Goal: Information Seeking & Learning: Learn about a topic

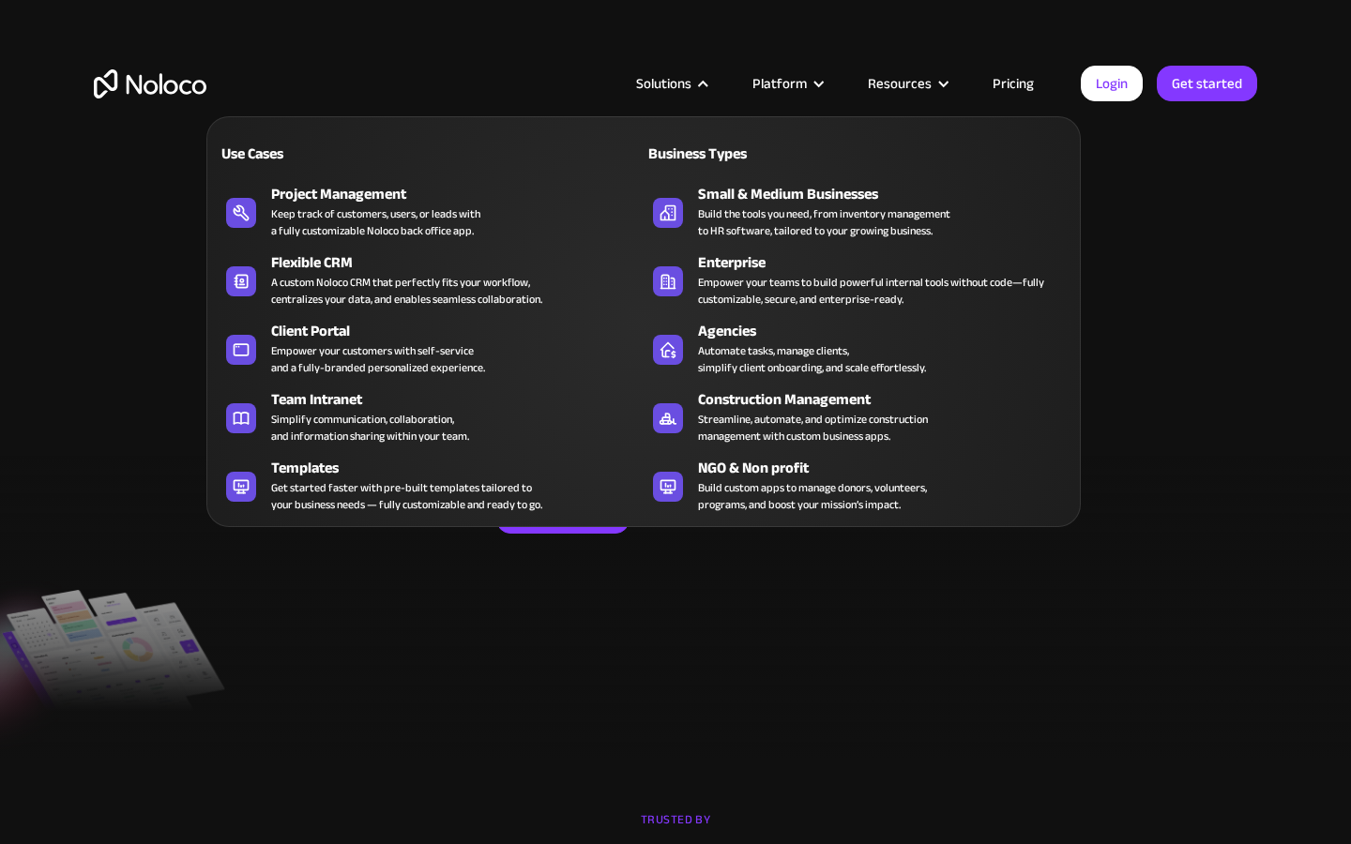
click at [687, 79] on div "Solutions" at bounding box center [663, 83] width 55 height 24
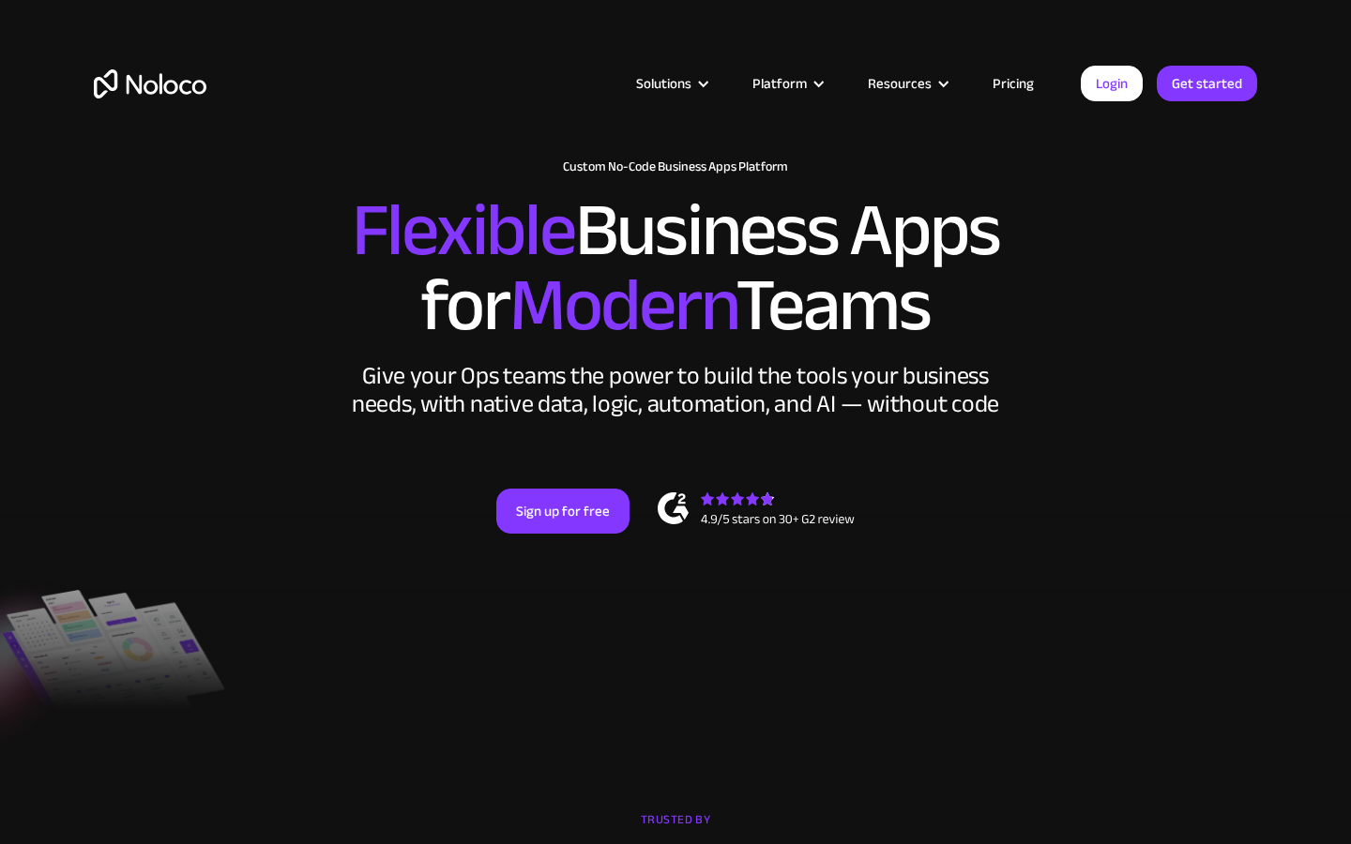
click at [687, 79] on div "Solutions" at bounding box center [663, 83] width 55 height 24
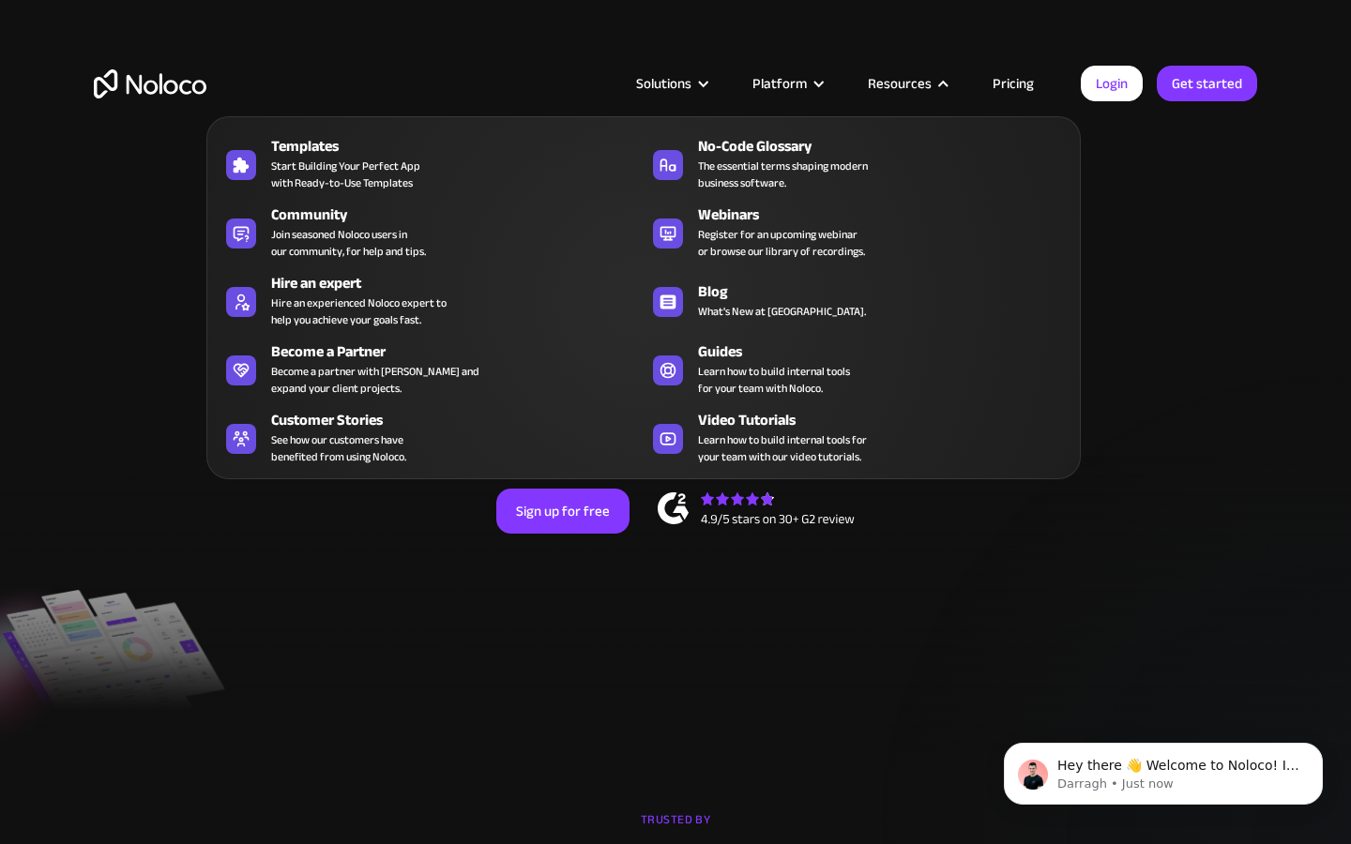
click at [902, 80] on div "Resources" at bounding box center [900, 83] width 64 height 24
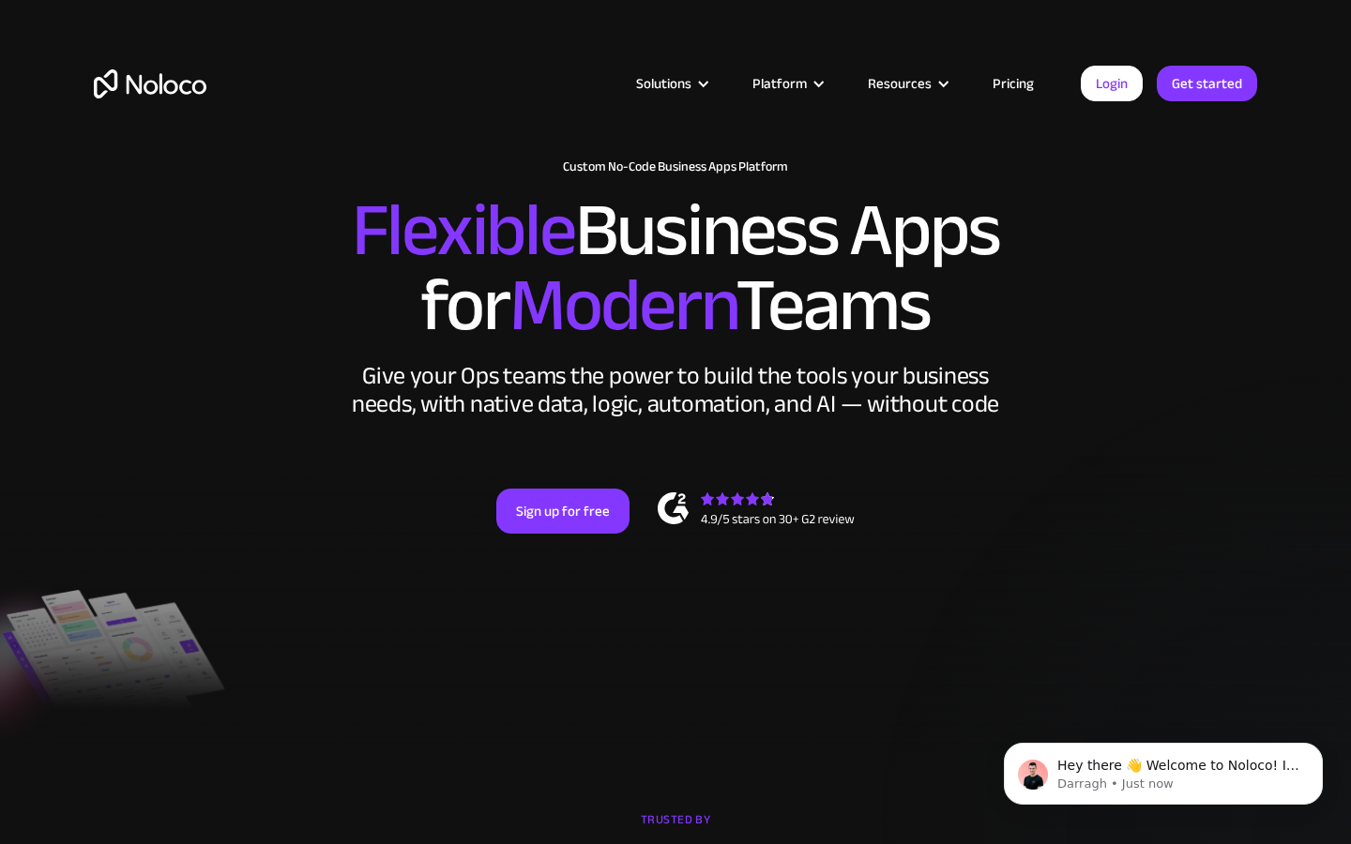
click at [902, 80] on div "Resources" at bounding box center [900, 83] width 64 height 24
click at [1024, 84] on link "Pricing" at bounding box center [1013, 83] width 88 height 24
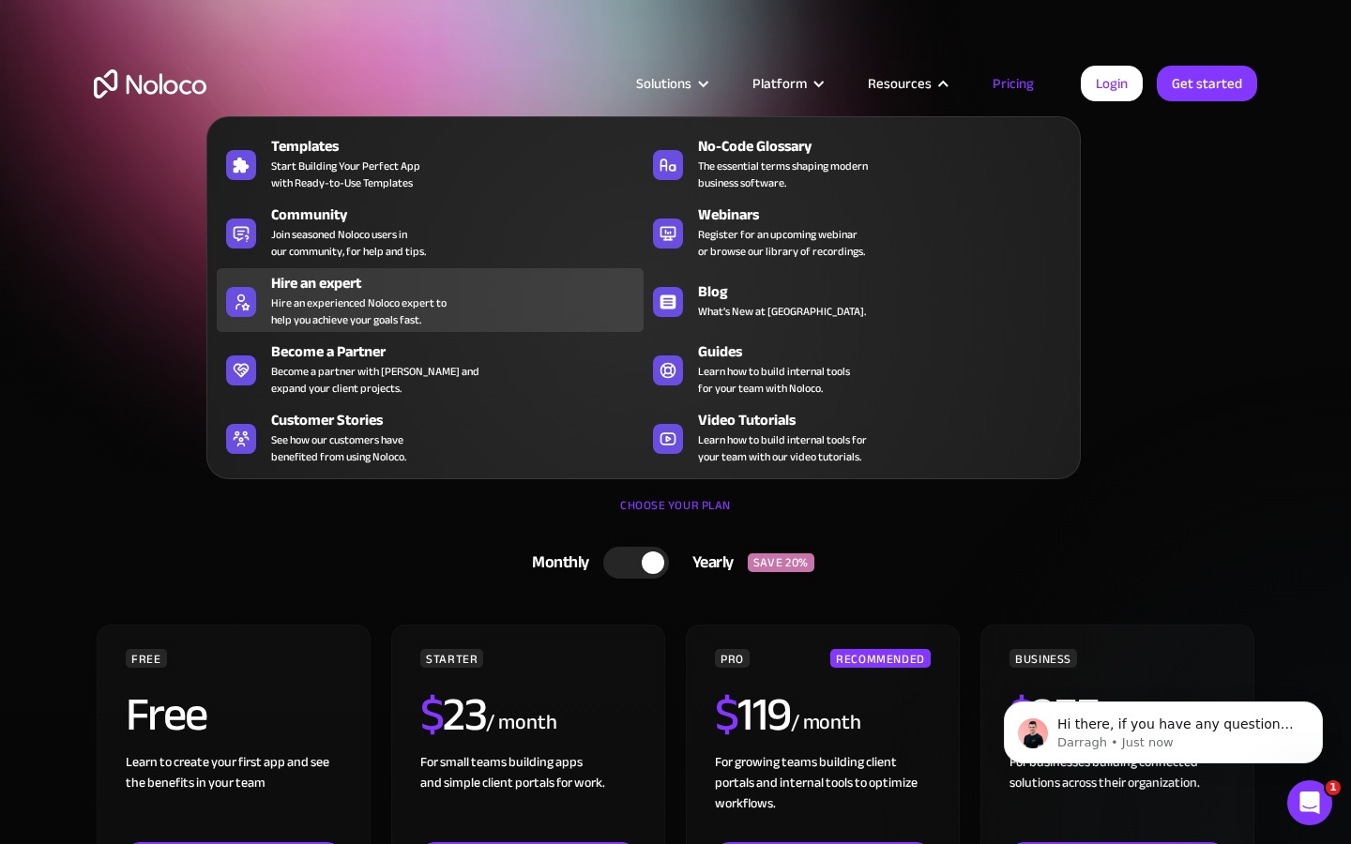
click at [338, 278] on div "Hire an expert" at bounding box center [461, 283] width 381 height 23
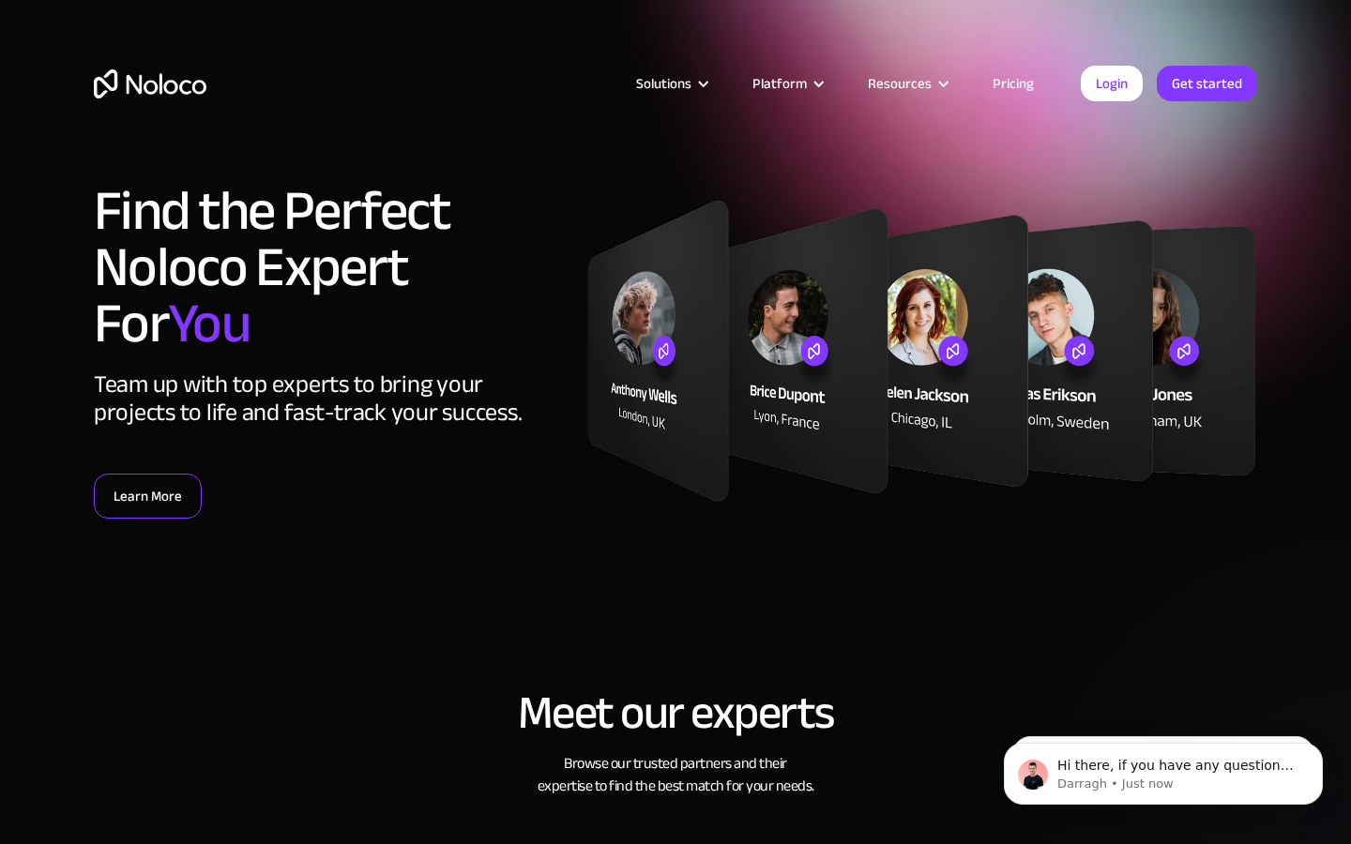
click at [167, 507] on link "Learn More" at bounding box center [148, 496] width 108 height 45
